Goal: Task Accomplishment & Management: Manage account settings

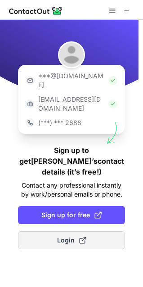
click at [67, 236] on span "Login" at bounding box center [71, 240] width 29 height 9
